Goal: Use online tool/utility

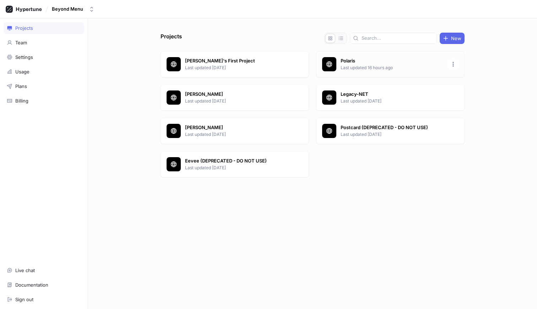
click at [345, 60] on p "Polaris" at bounding box center [392, 61] width 103 height 7
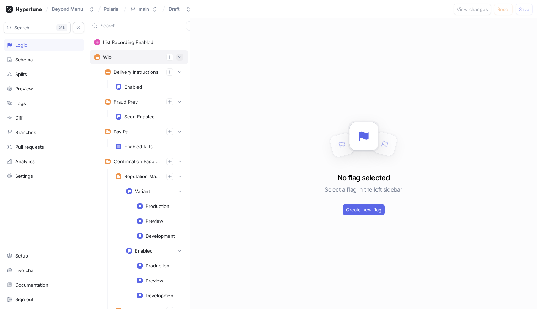
click at [180, 54] on button "button" at bounding box center [179, 57] width 7 height 7
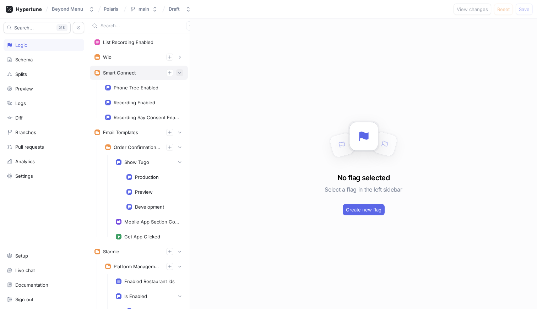
click at [181, 74] on icon "button" at bounding box center [180, 73] width 4 height 4
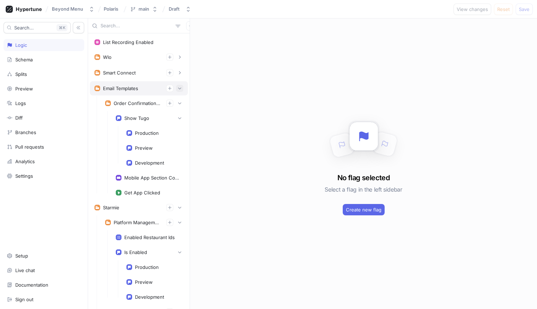
click at [180, 85] on button "button" at bounding box center [179, 88] width 7 height 7
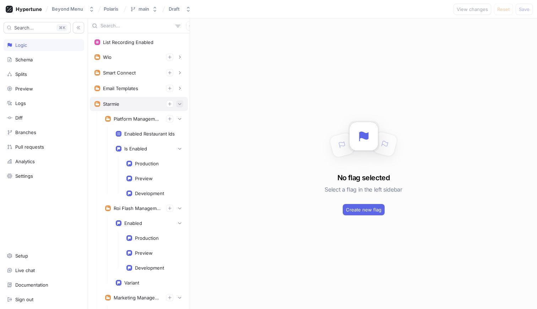
click at [180, 106] on icon "button" at bounding box center [180, 104] width 4 height 4
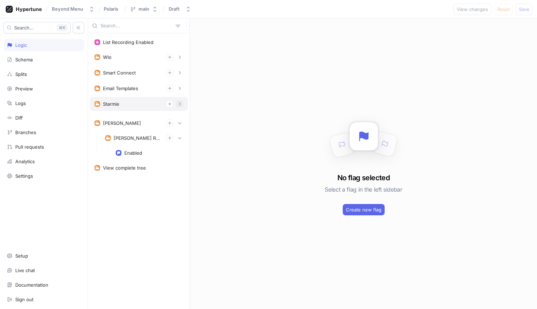
click at [182, 103] on button "button" at bounding box center [179, 104] width 7 height 7
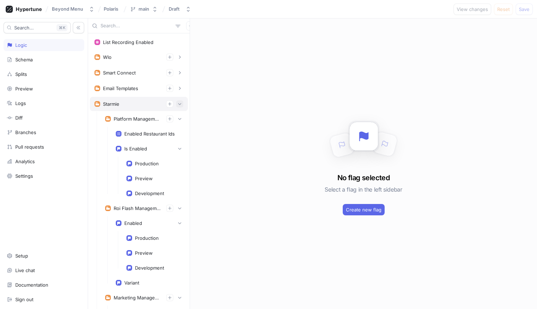
click at [182, 103] on button "button" at bounding box center [179, 104] width 7 height 7
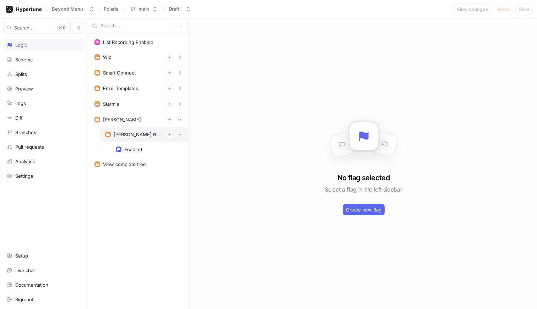
click at [144, 135] on div "[PERSON_NAME] Reputation Management" at bounding box center [137, 135] width 47 height 6
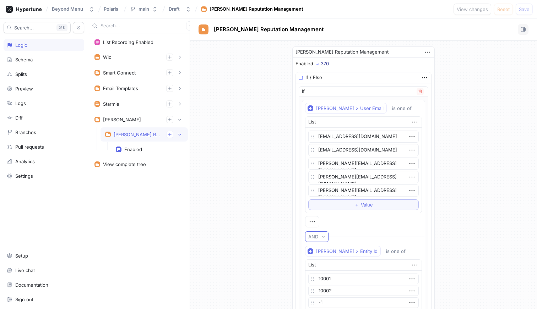
click at [325, 235] on icon "button" at bounding box center [323, 237] width 4 height 4
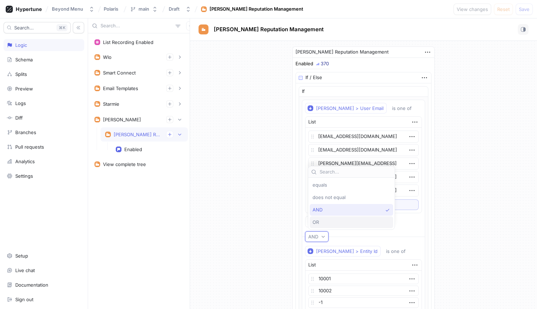
click at [331, 221] on div "OR" at bounding box center [350, 223] width 74 height 6
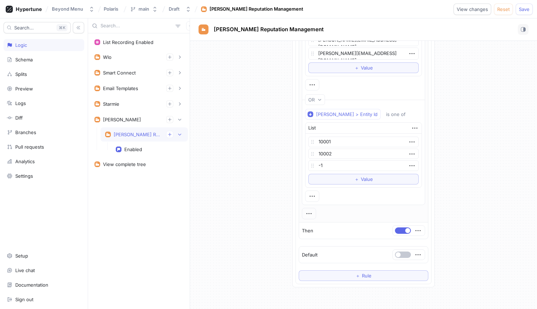
scroll to position [214, 0]
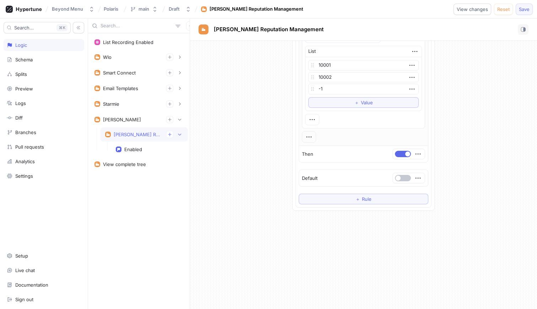
click at [525, 7] on span "Save" at bounding box center [524, 9] width 11 height 4
type textarea "x"
